Goal: Information Seeking & Learning: Learn about a topic

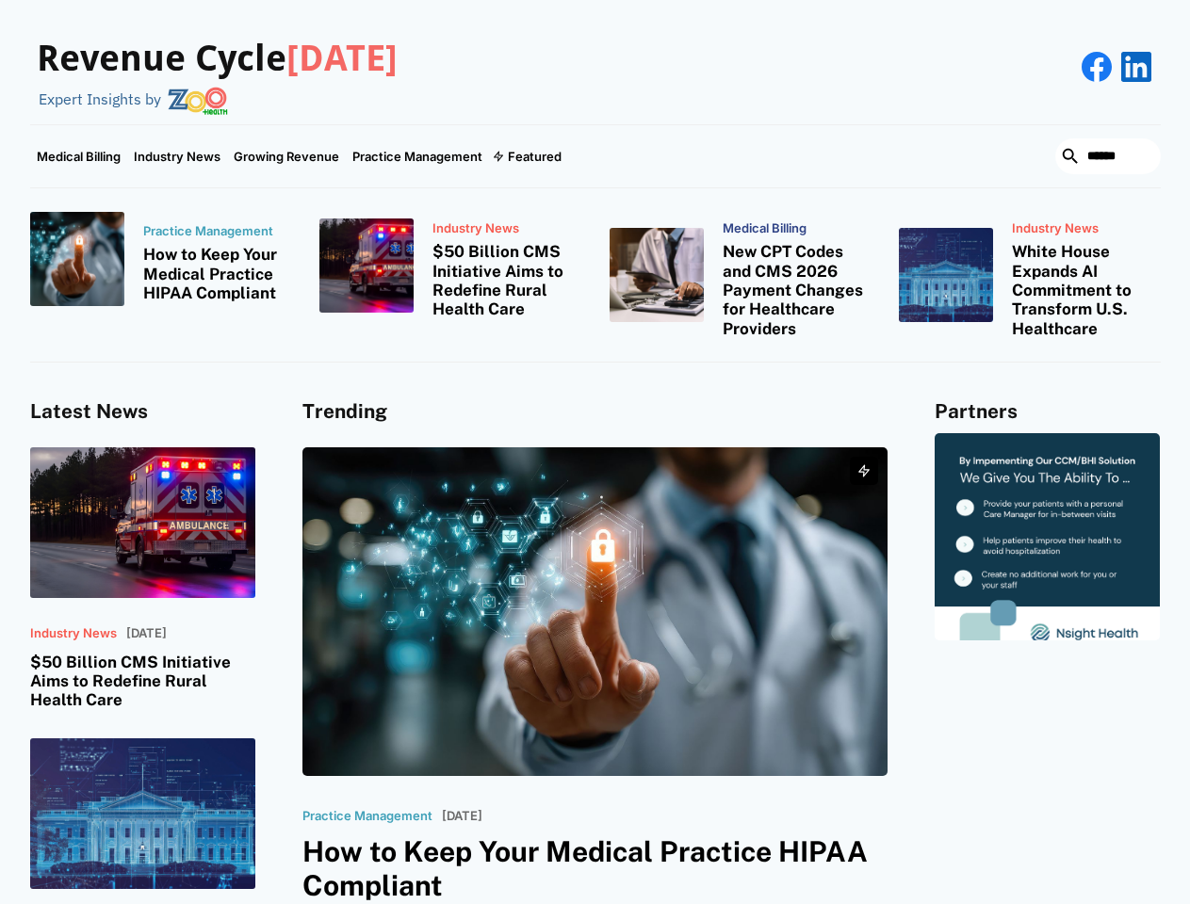
click at [526, 156] on div "Featured" at bounding box center [535, 156] width 54 height 15
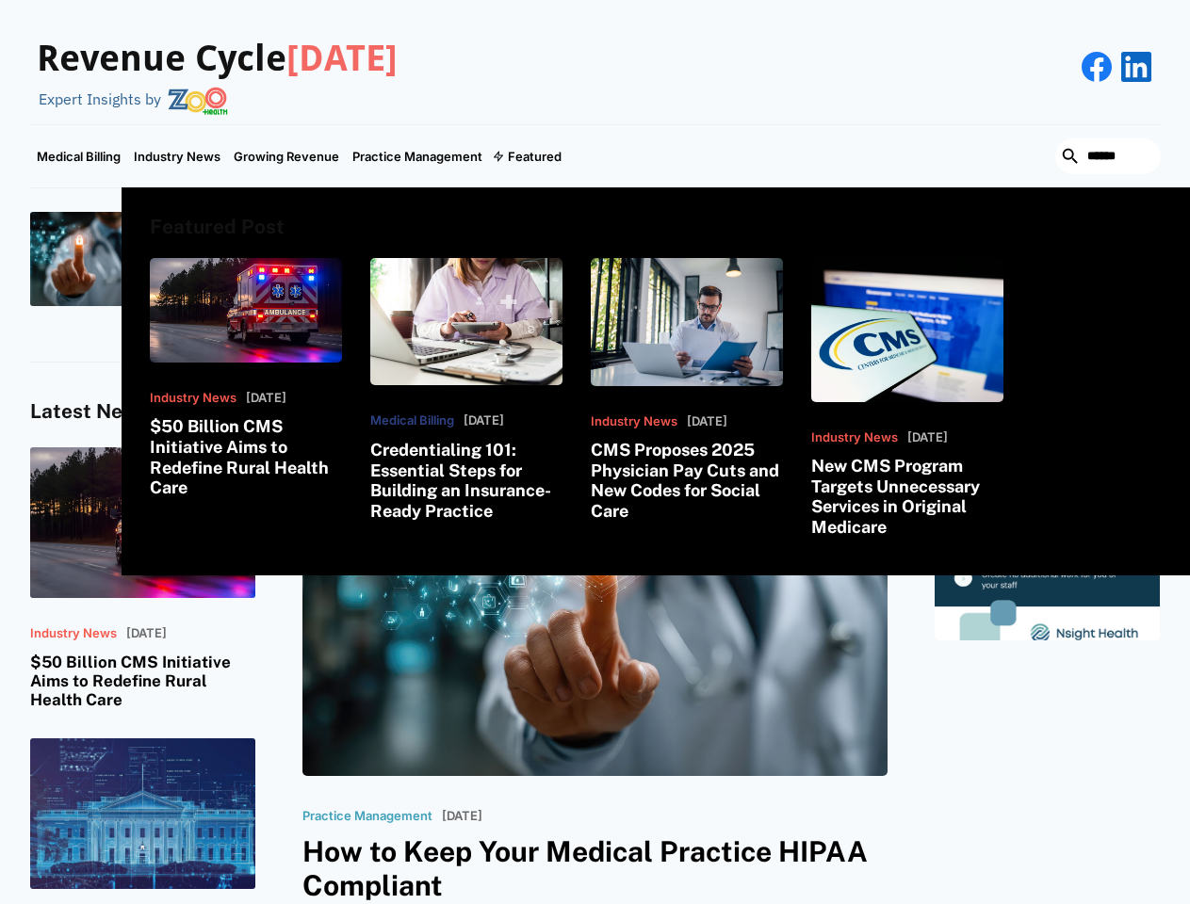
click at [985, 903] on html "Revenue Cycle [DATE] Expert Insights by Medical Billing Industry News Growing R…" at bounding box center [595, 452] width 1190 height 904
